Goal: Transaction & Acquisition: Purchase product/service

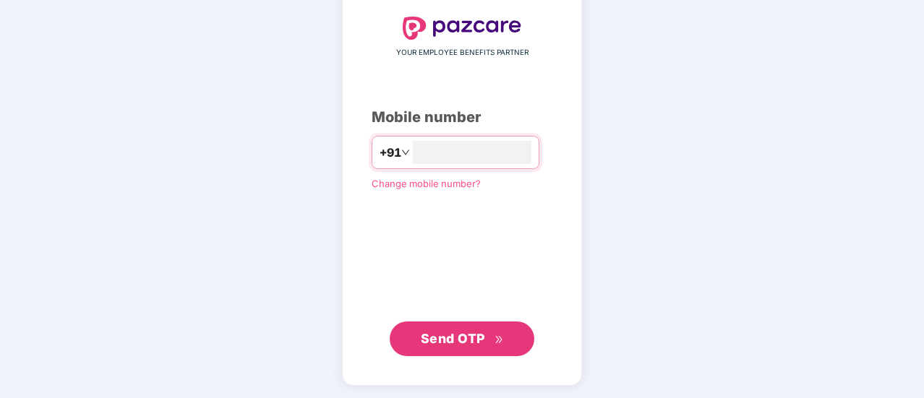
type input "**********"
click at [471, 325] on button "Send OTP" at bounding box center [462, 338] width 145 height 35
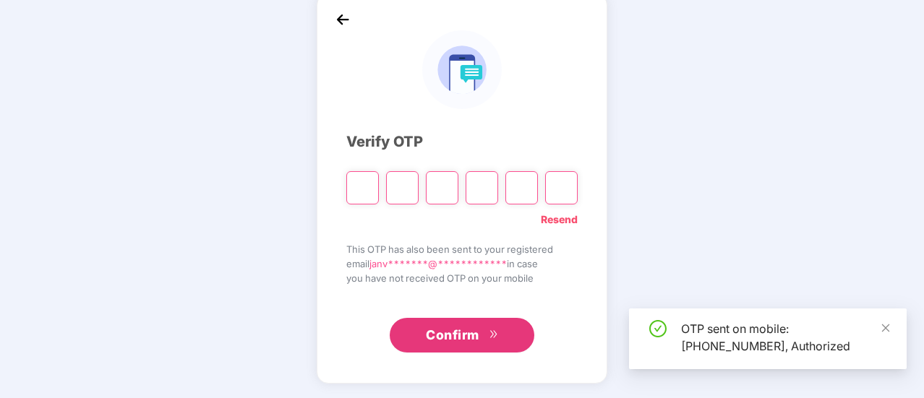
scroll to position [72, 0]
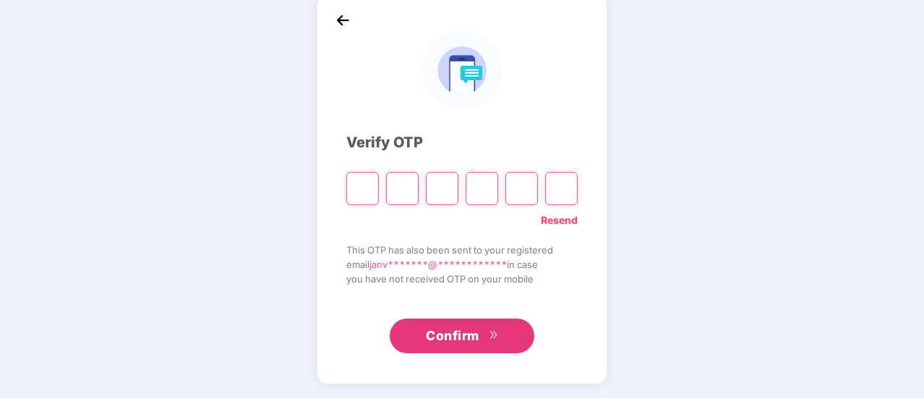
type input "*"
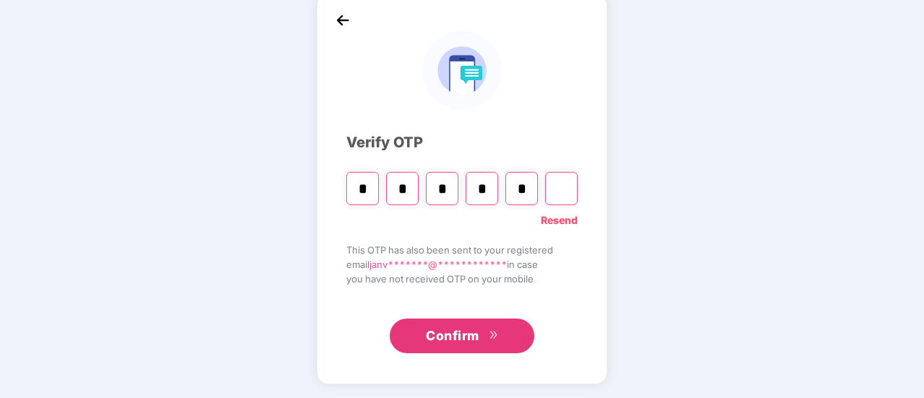
type input "*"
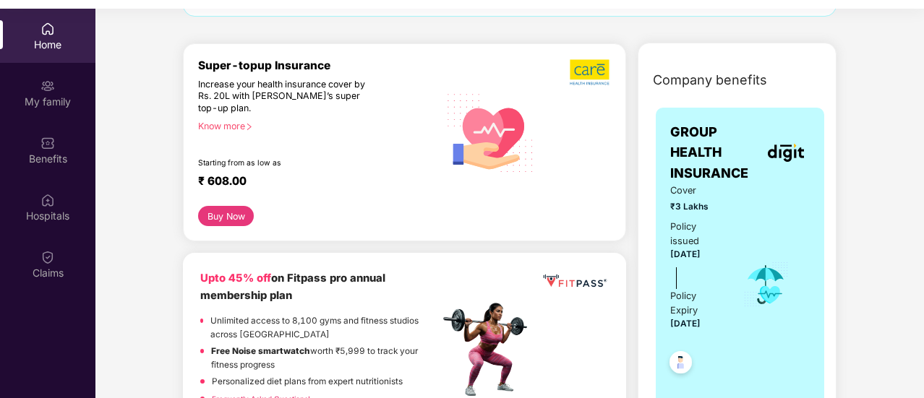
scroll to position [147, 0]
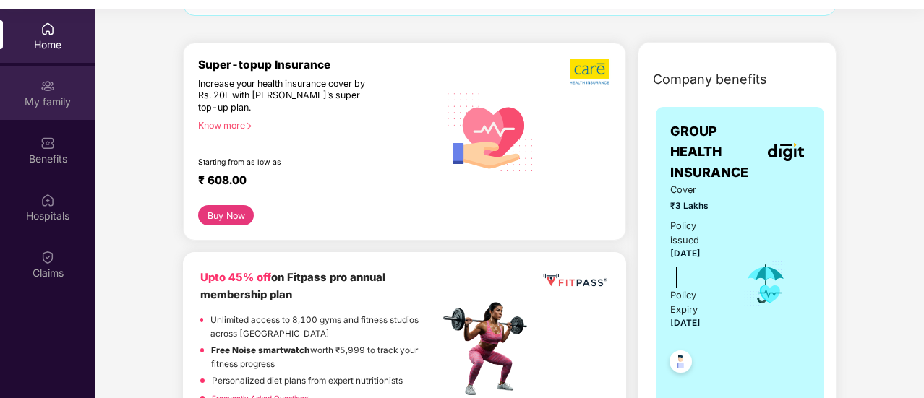
click at [49, 116] on div "My family" at bounding box center [47, 93] width 95 height 54
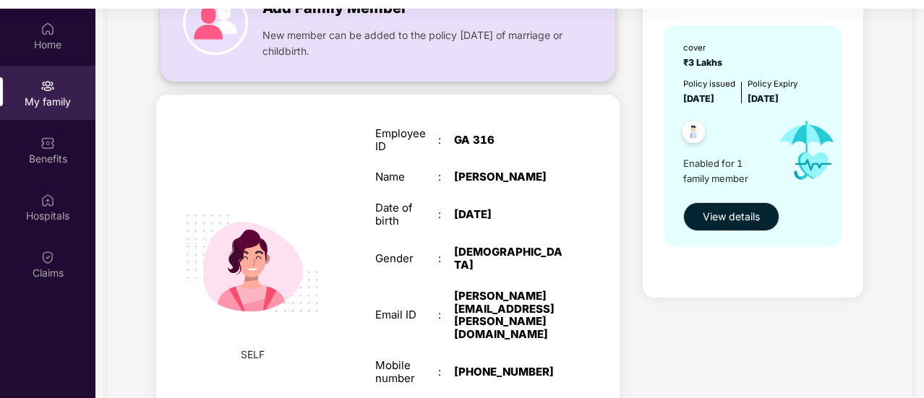
scroll to position [143, 0]
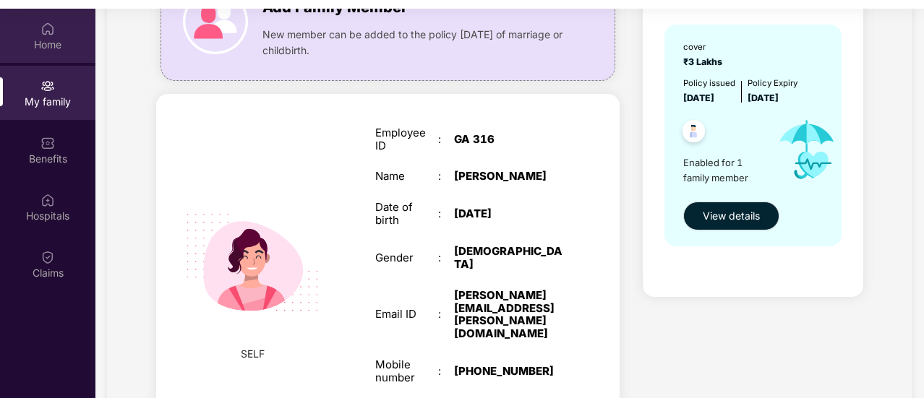
click at [30, 22] on div "Home" at bounding box center [47, 36] width 95 height 54
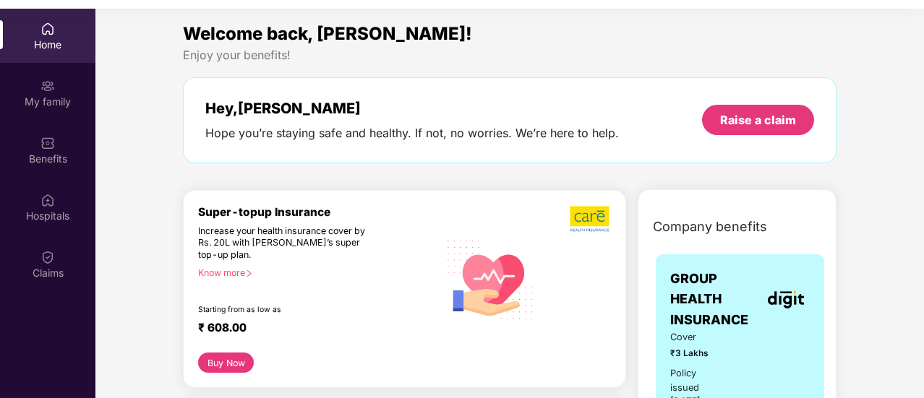
click at [228, 272] on div "Know more" at bounding box center [314, 272] width 232 height 10
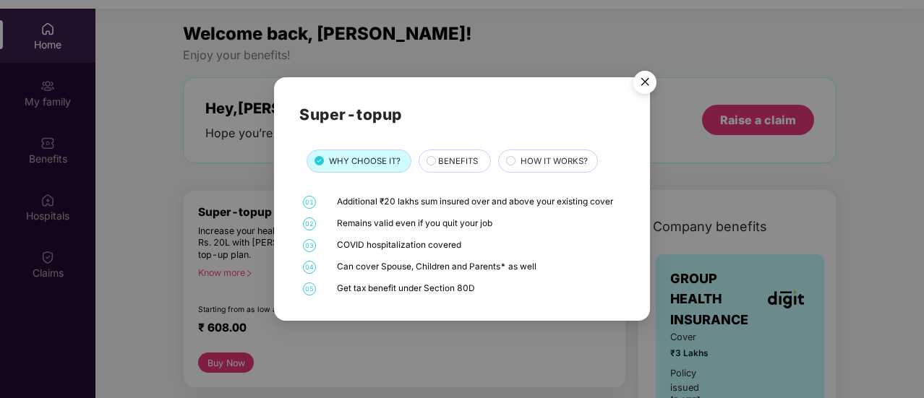
click at [447, 171] on div "BENEFITS" at bounding box center [454, 161] width 72 height 23
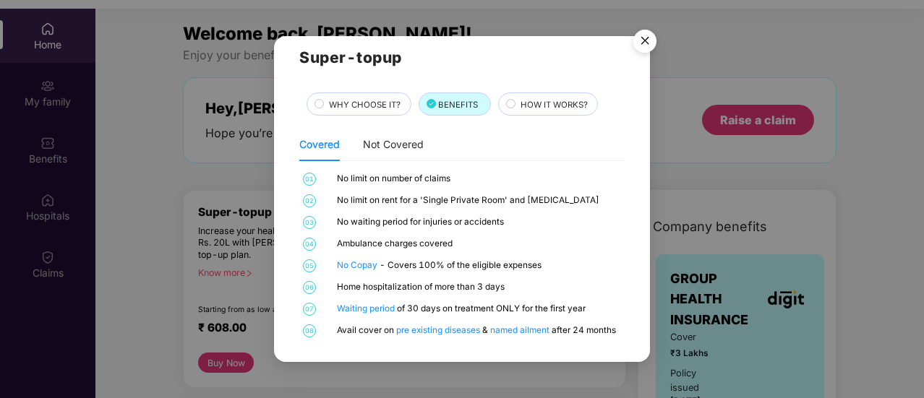
scroll to position [81, 0]
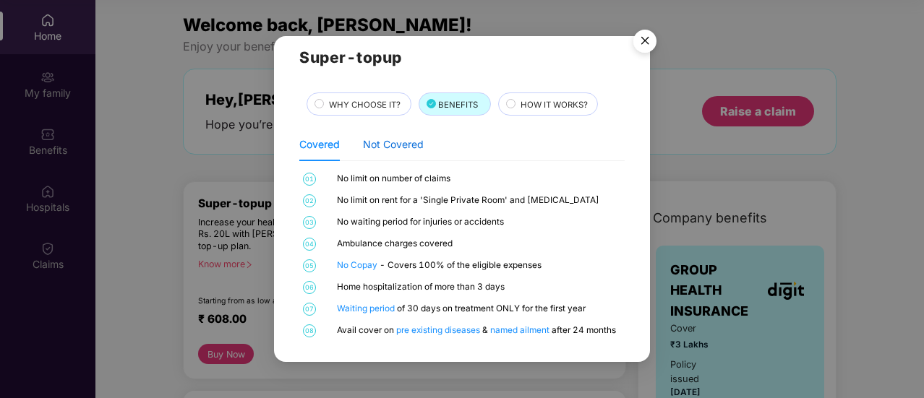
click at [392, 145] on div "Not Covered" at bounding box center [393, 145] width 61 height 16
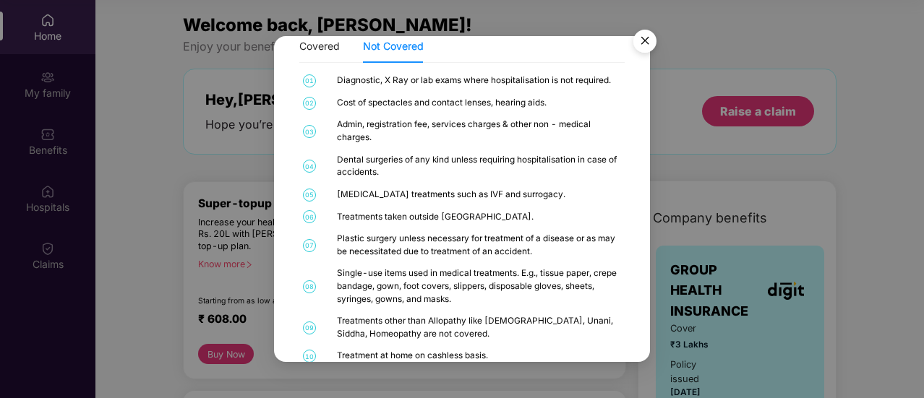
scroll to position [140, 0]
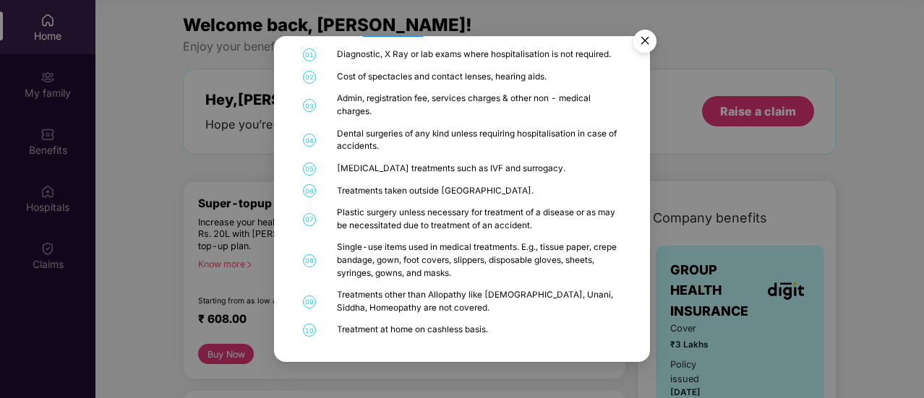
click at [647, 45] on img "Close" at bounding box center [644, 43] width 40 height 40
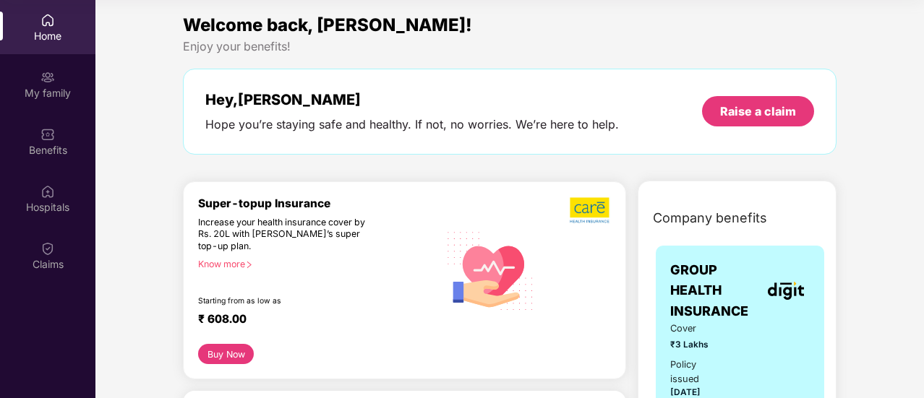
scroll to position [84, 0]
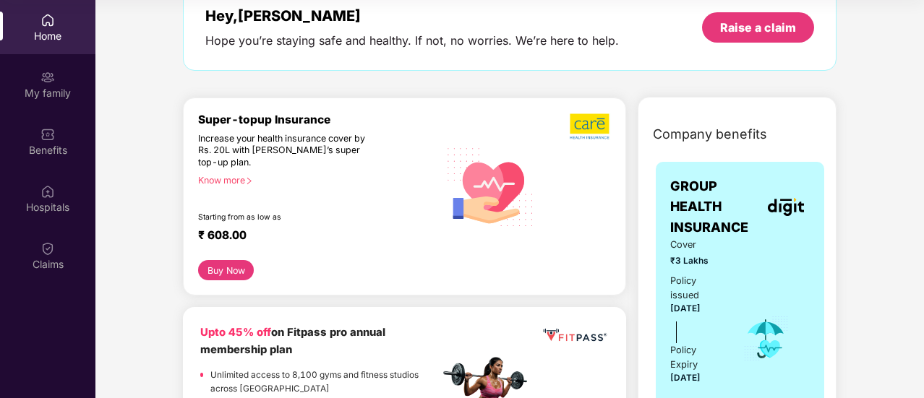
click at [237, 270] on button "Buy Now" at bounding box center [226, 270] width 56 height 20
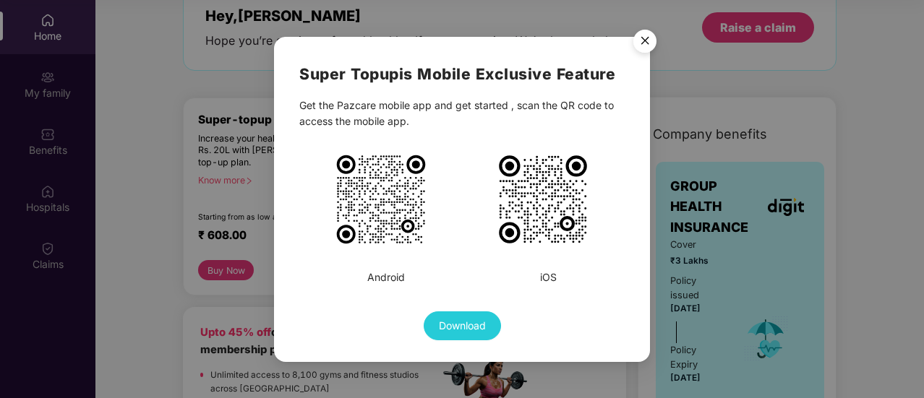
click at [648, 32] on img "Close" at bounding box center [644, 43] width 40 height 40
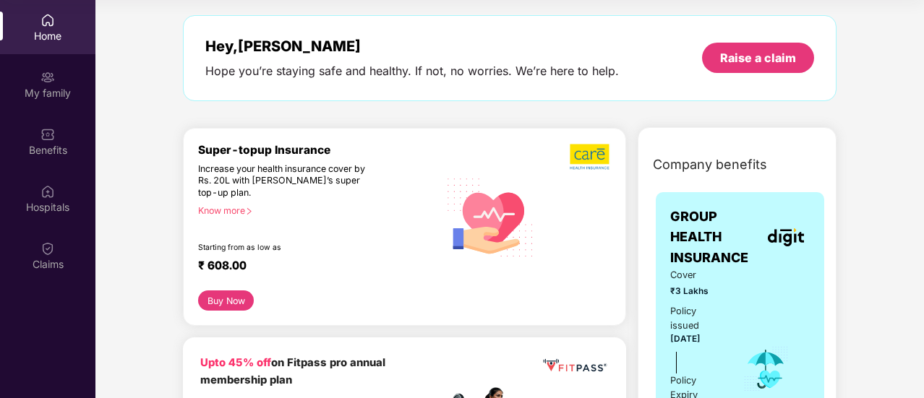
scroll to position [54, 0]
click at [591, 151] on img at bounding box center [590, 155] width 41 height 27
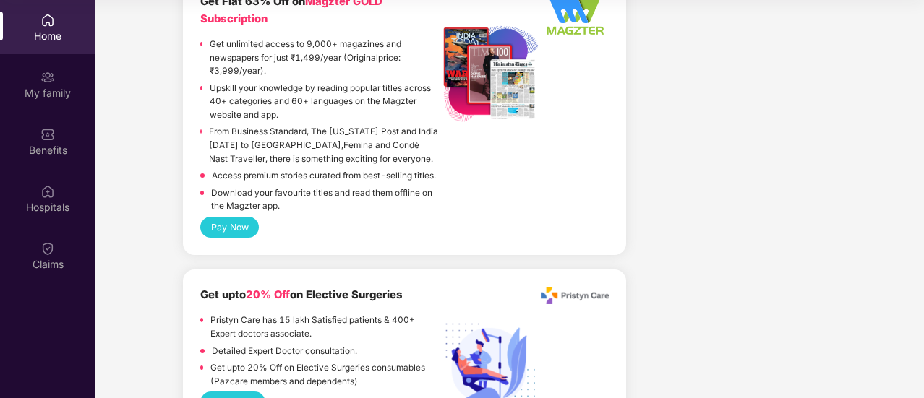
scroll to position [1986, 0]
